Goal: Task Accomplishment & Management: Manage account settings

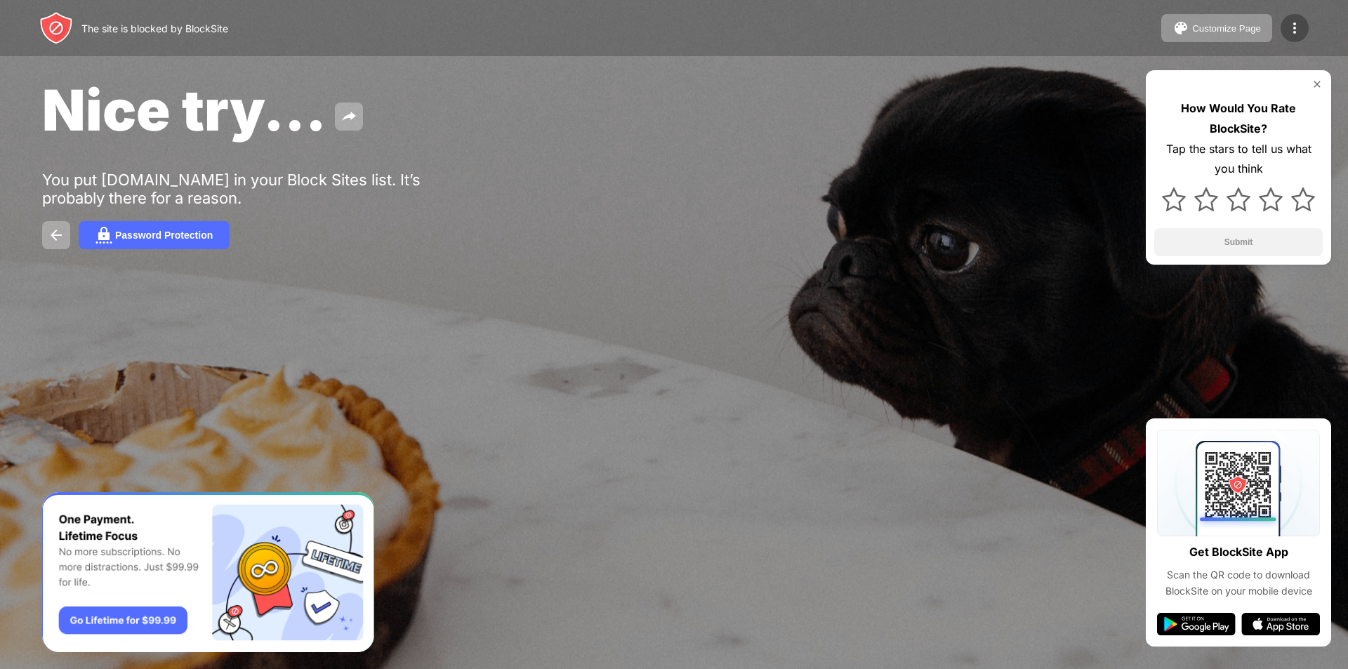
click at [1292, 28] on img at bounding box center [1294, 28] width 17 height 17
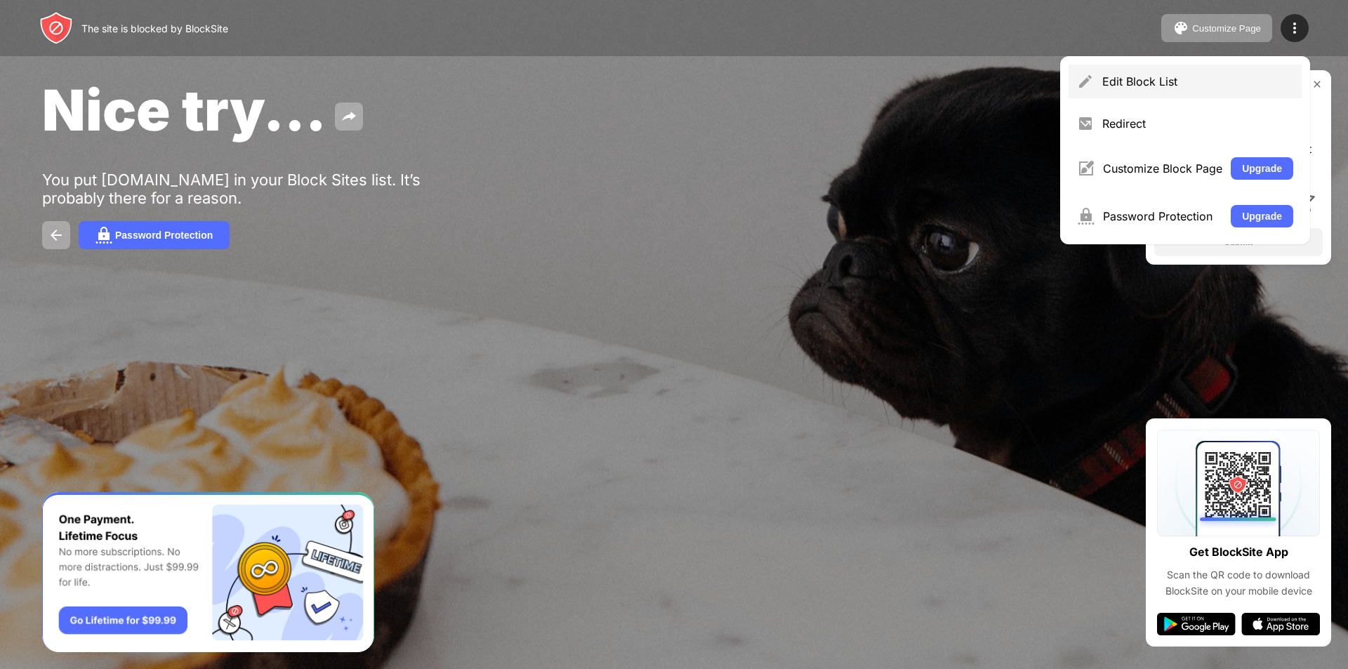
click at [1195, 77] on div "Edit Block List" at bounding box center [1197, 81] width 191 height 14
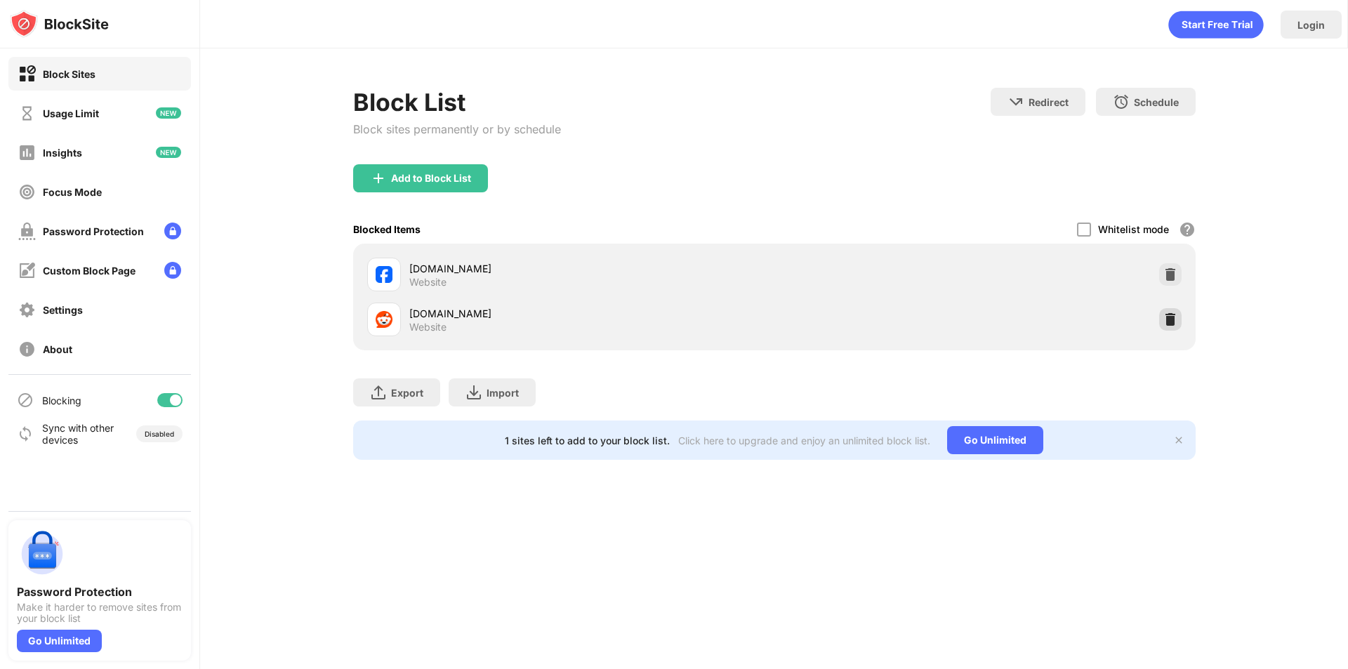
click at [1169, 322] on img at bounding box center [1170, 319] width 14 height 14
